Goal: Transaction & Acquisition: Purchase product/service

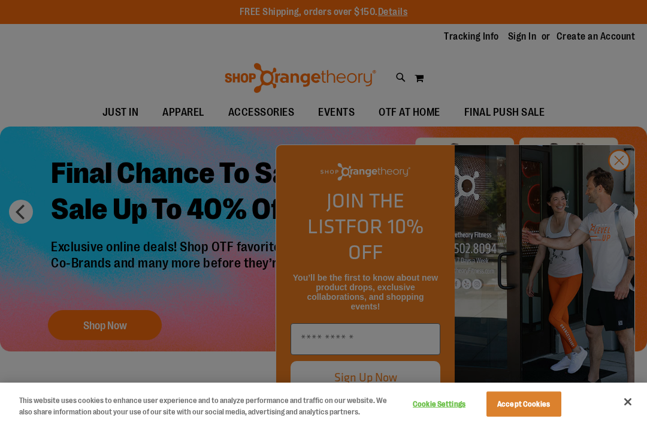
click at [615, 183] on div at bounding box center [323, 212] width 647 height 424
click at [617, 189] on div at bounding box center [323, 212] width 647 height 424
click at [182, 115] on div at bounding box center [323, 212] width 647 height 424
click at [615, 184] on div at bounding box center [323, 212] width 647 height 424
click at [526, 402] on button "Accept Cookies" at bounding box center [524, 403] width 75 height 25
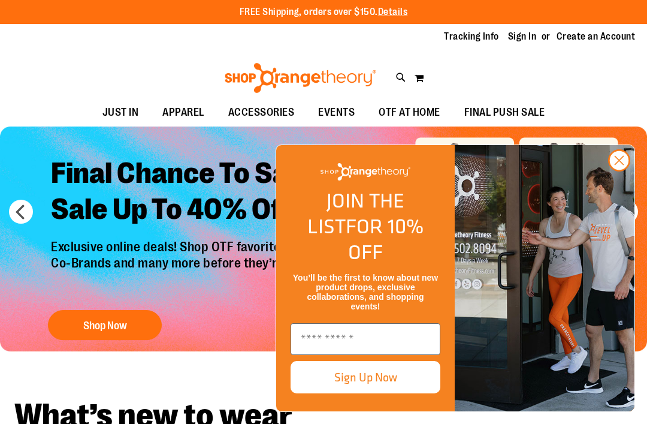
click at [617, 170] on circle "Close dialog" at bounding box center [620, 160] width 20 height 20
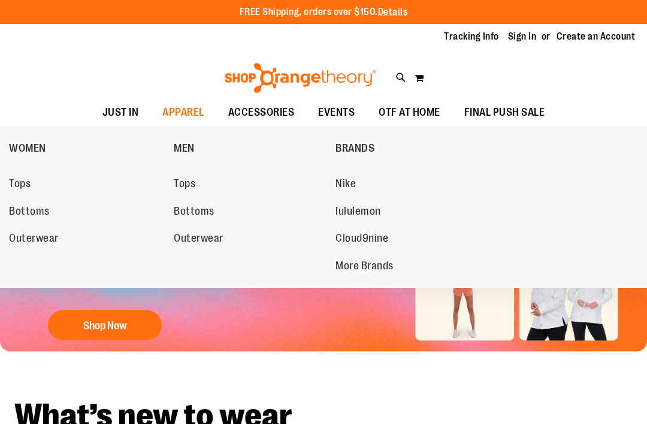
click at [26, 188] on span "Tops" at bounding box center [20, 184] width 22 height 15
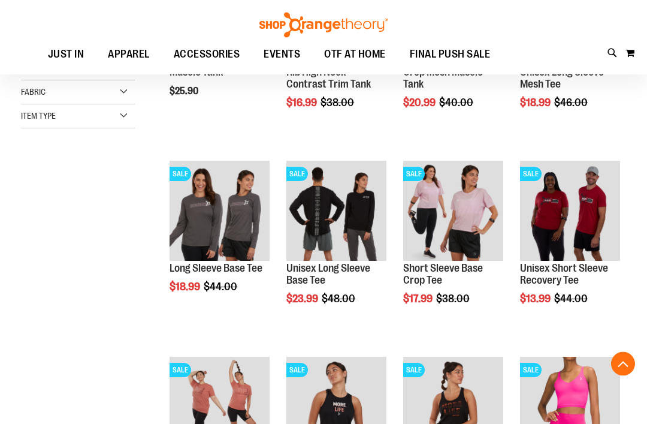
scroll to position [273, 0]
click at [213, 388] on span "Quickview" at bounding box center [198, 403] width 57 height 31
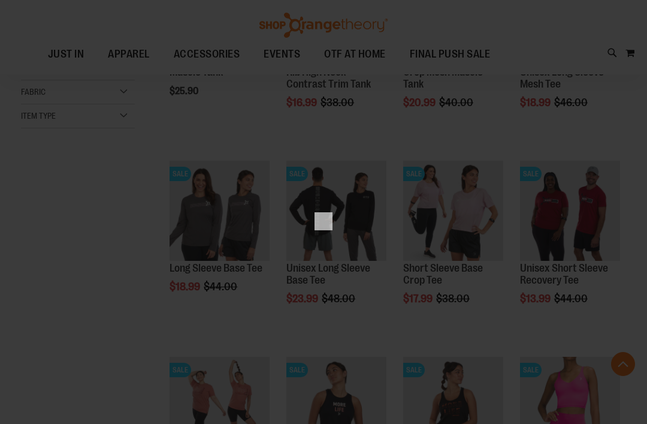
scroll to position [0, 0]
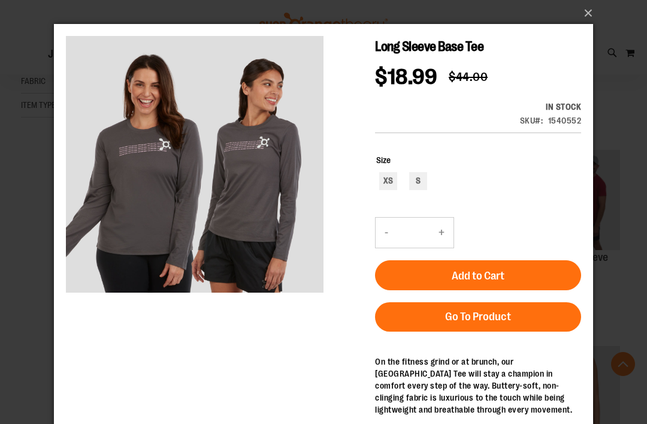
click at [587, 18] on button "×" at bounding box center [327, 13] width 539 height 26
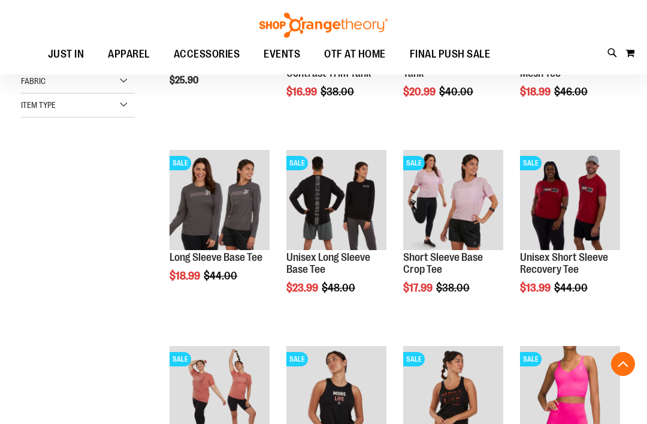
scroll to position [273, 0]
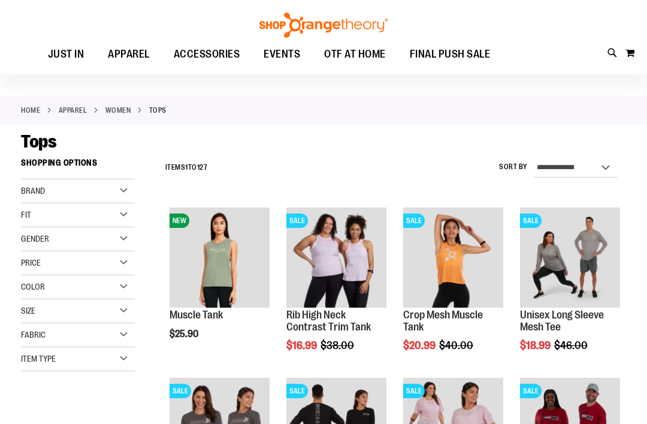
scroll to position [31, 0]
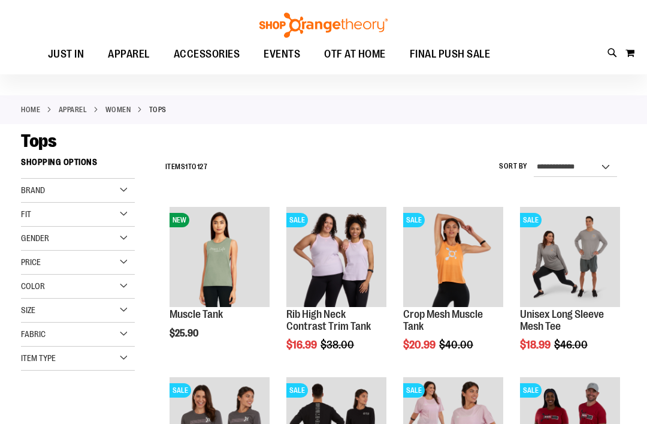
click at [28, 335] on span "Fabric" at bounding box center [33, 334] width 25 height 10
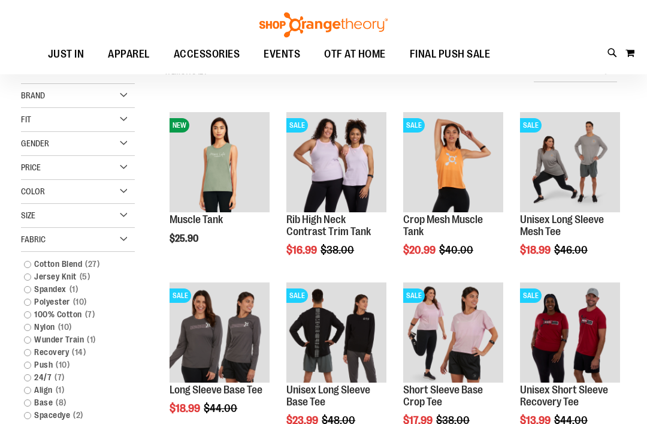
scroll to position [125, 0]
click at [36, 218] on div "Size" at bounding box center [78, 216] width 114 height 24
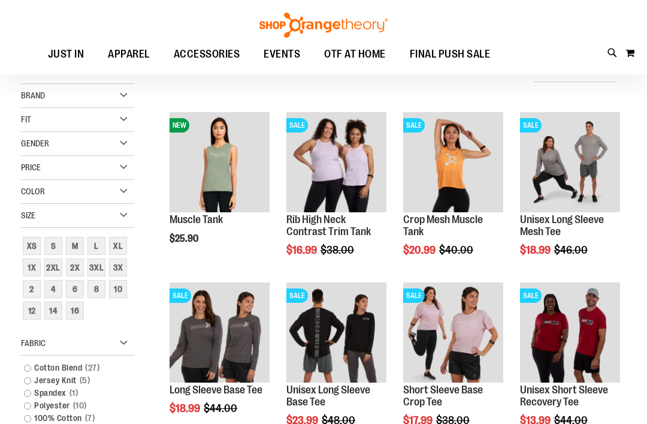
click at [31, 219] on span "Size" at bounding box center [28, 215] width 14 height 10
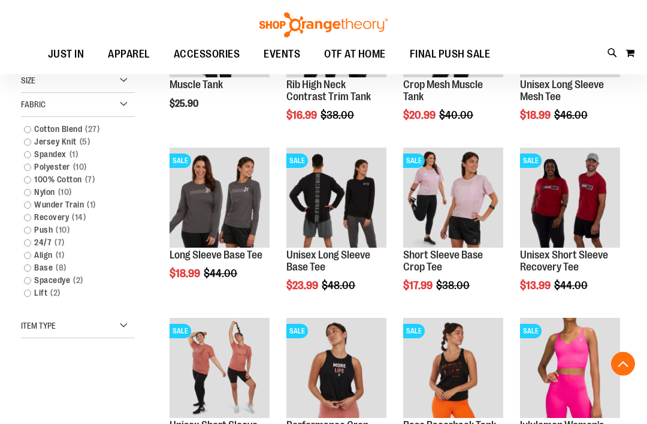
scroll to position [261, 0]
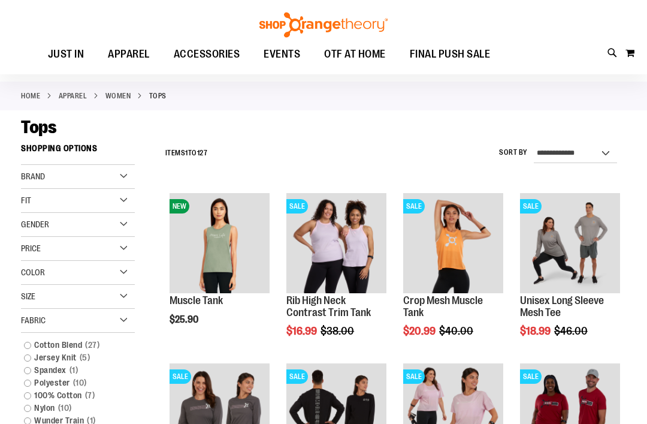
scroll to position [44, 0]
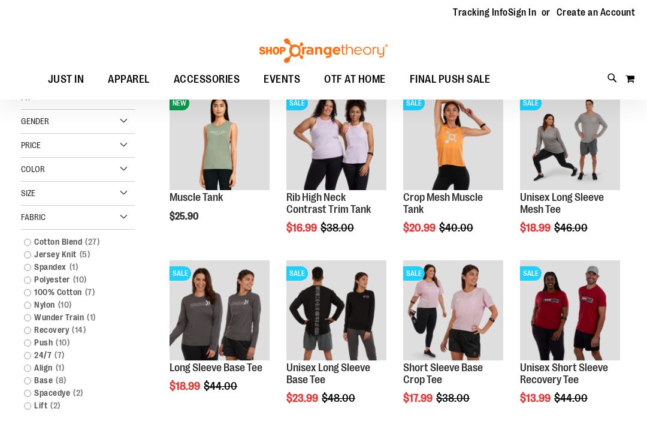
scroll to position [147, 0]
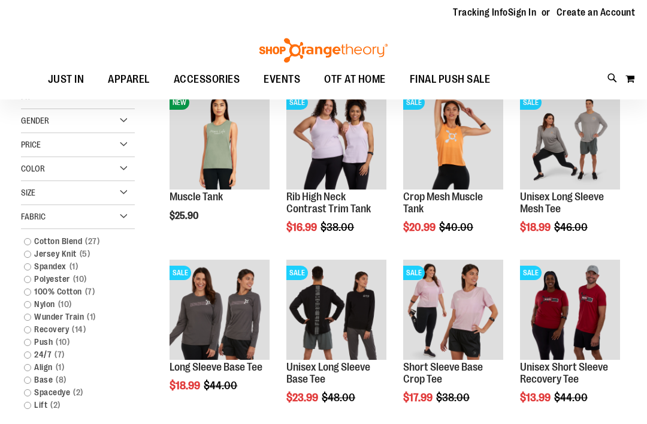
click at [29, 243] on link "Cotton Blend 27 items" at bounding box center [73, 242] width 110 height 13
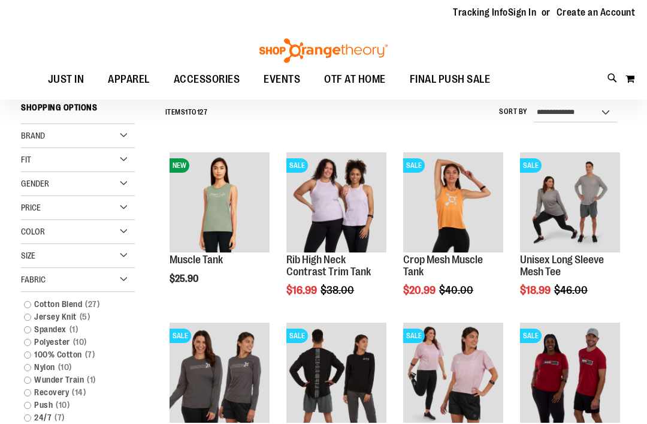
scroll to position [83, 0]
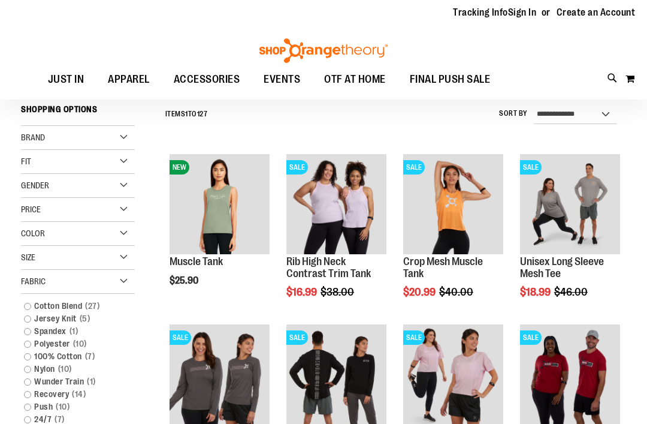
click at [22, 306] on link "Cotton Blend 27 items" at bounding box center [73, 306] width 110 height 13
click at [22, 309] on link "Cotton Blend 27 items" at bounding box center [73, 306] width 110 height 13
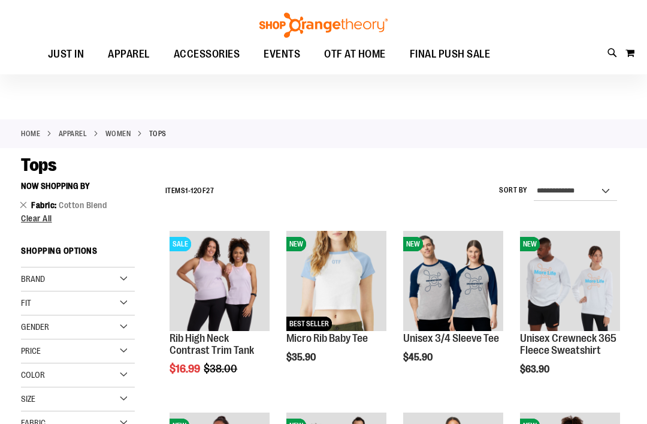
scroll to position [7, 0]
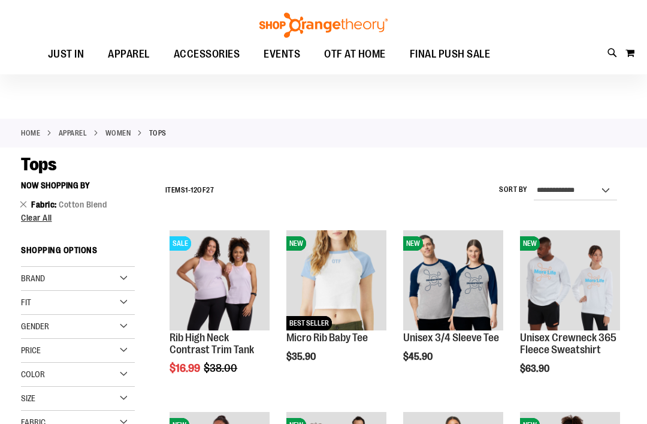
click at [516, 189] on label "Sort By" at bounding box center [513, 190] width 29 height 10
click at [534, 189] on select "**********" at bounding box center [575, 190] width 83 height 19
click at [512, 194] on label "Sort By" at bounding box center [513, 190] width 29 height 10
click at [534, 194] on select "**********" at bounding box center [575, 190] width 83 height 19
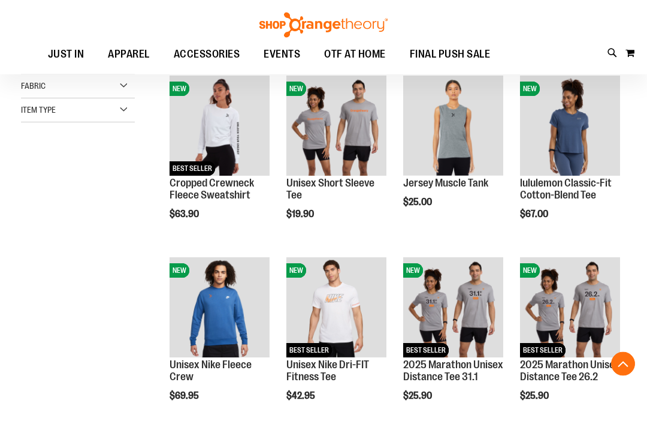
scroll to position [32, 0]
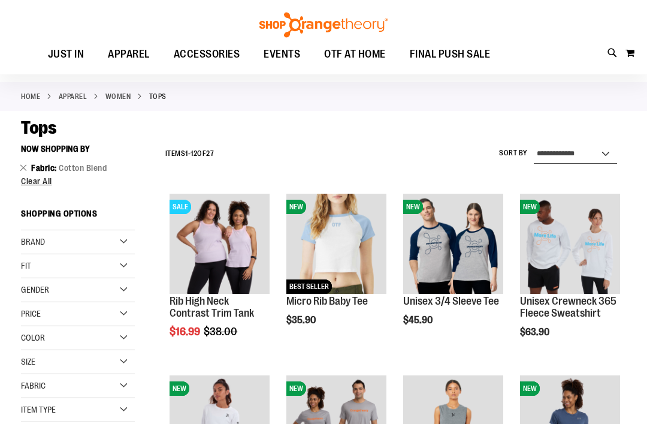
scroll to position [44, 0]
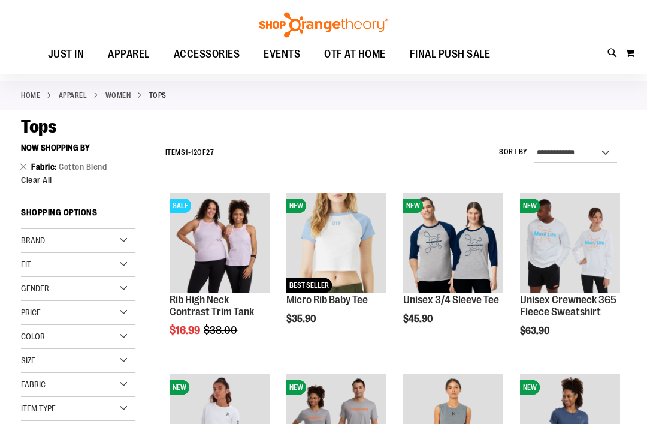
click at [514, 153] on label "Sort By" at bounding box center [513, 152] width 29 height 10
click at [534, 153] on select "**********" at bounding box center [575, 153] width 83 height 19
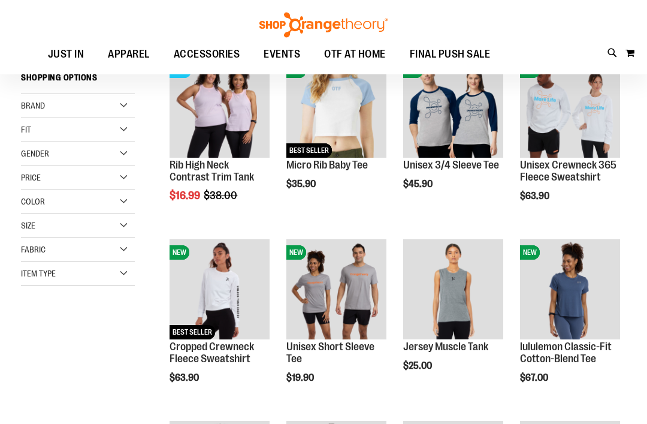
scroll to position [179, 0]
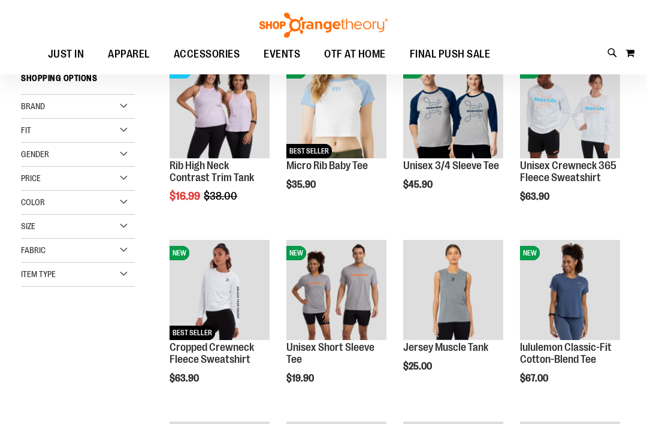
click at [209, 309] on img "product" at bounding box center [220, 290] width 100 height 100
click at [213, 263] on img "product" at bounding box center [220, 290] width 100 height 100
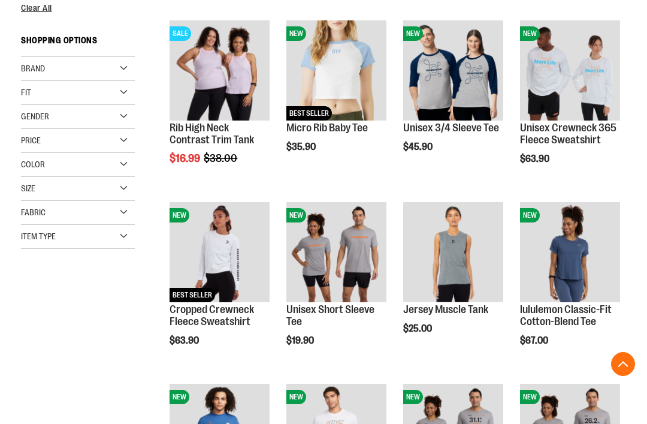
scroll to position [218, 0]
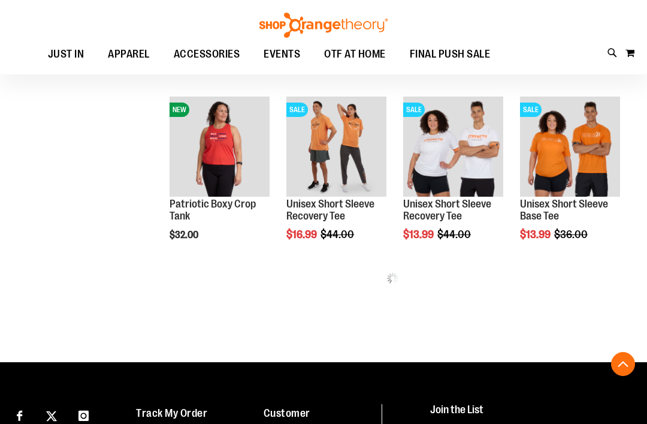
scroll to position [1024, 0]
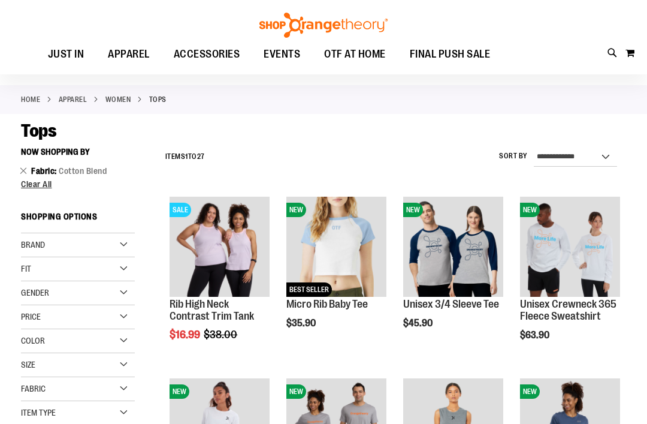
scroll to position [40, 0]
